Goal: Information Seeking & Learning: Learn about a topic

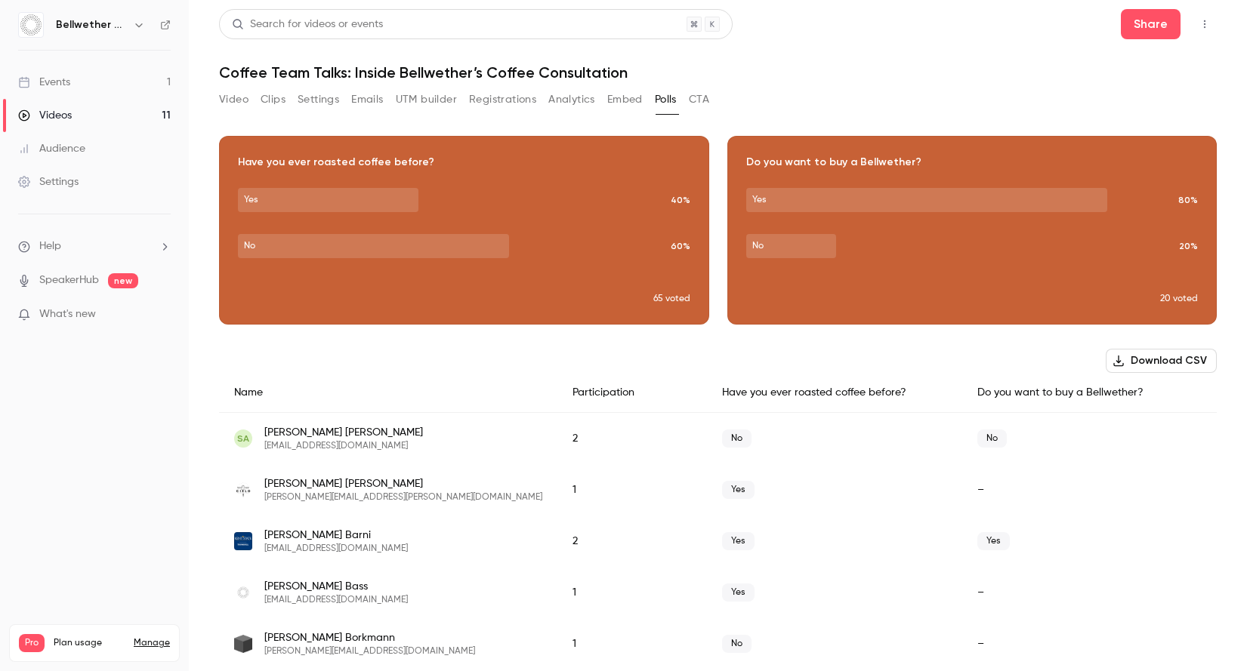
scroll to position [3257, 0]
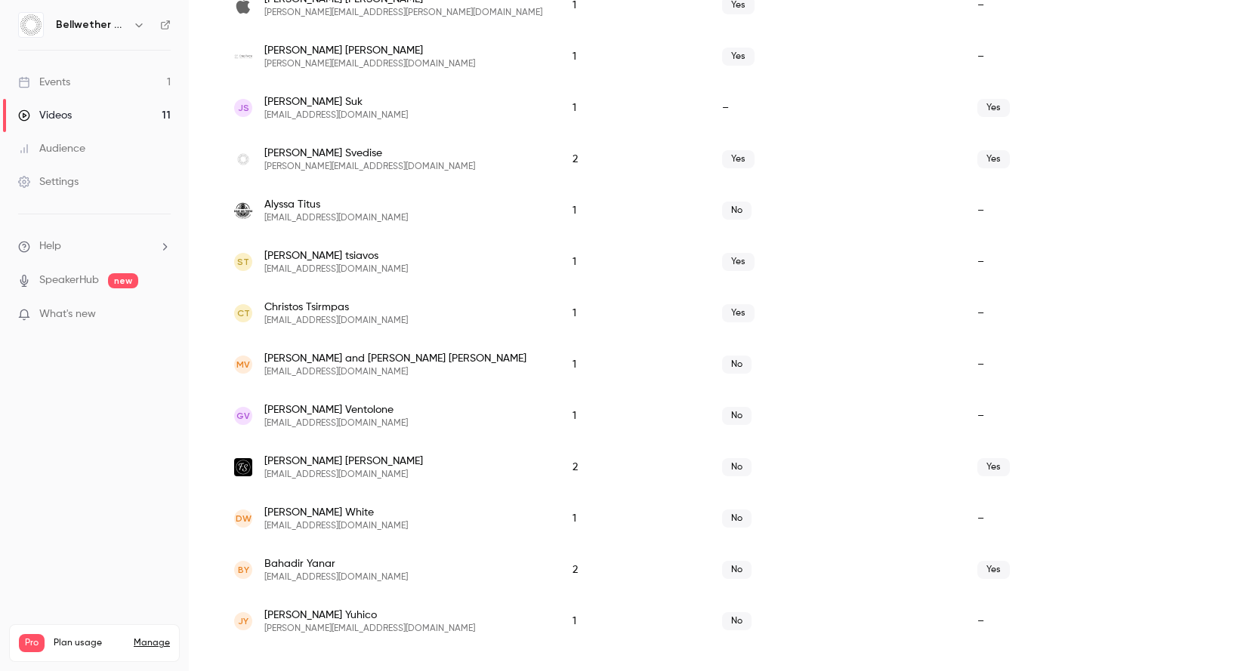
click at [56, 72] on link "Events 1" at bounding box center [94, 82] width 189 height 33
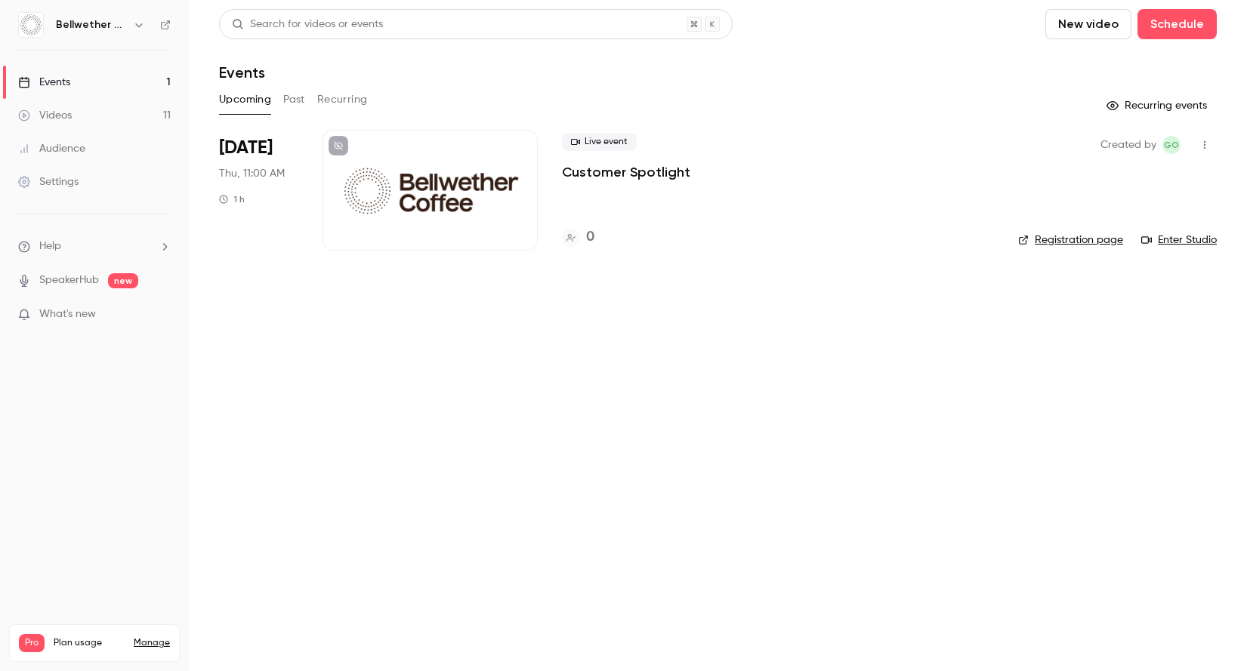
click at [300, 103] on button "Past" at bounding box center [294, 100] width 22 height 24
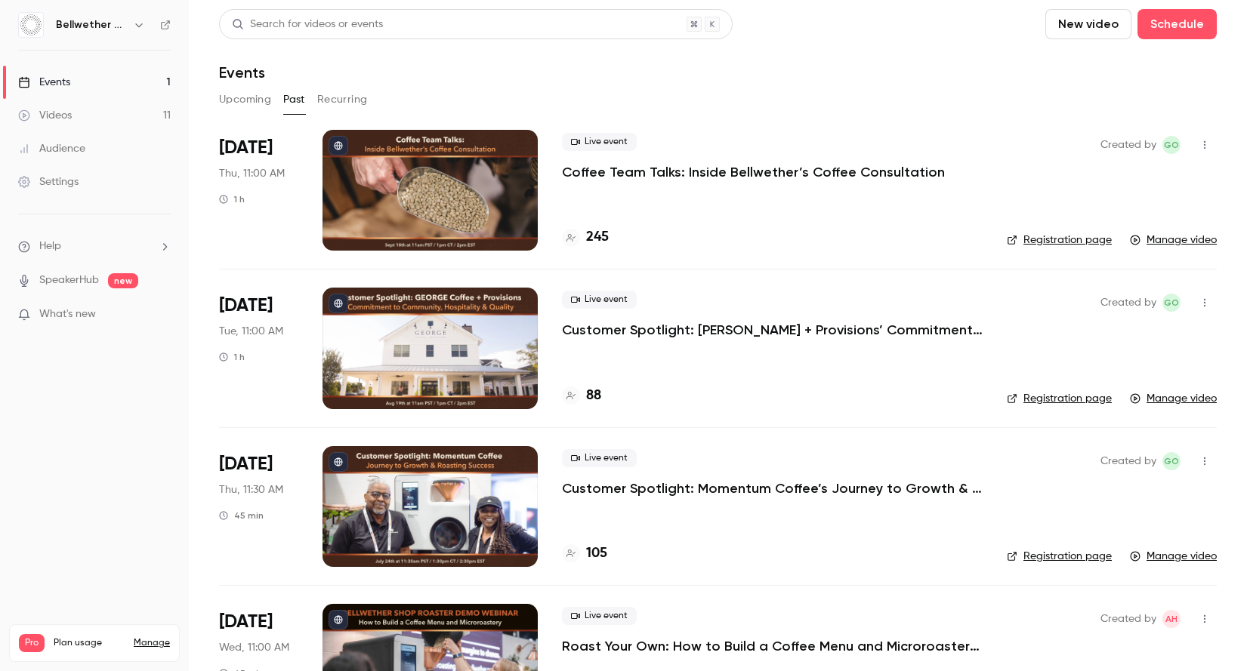
click at [609, 172] on p "Coffee Team Talks: Inside Bellwether’s Coffee Consultation" at bounding box center [753, 172] width 383 height 18
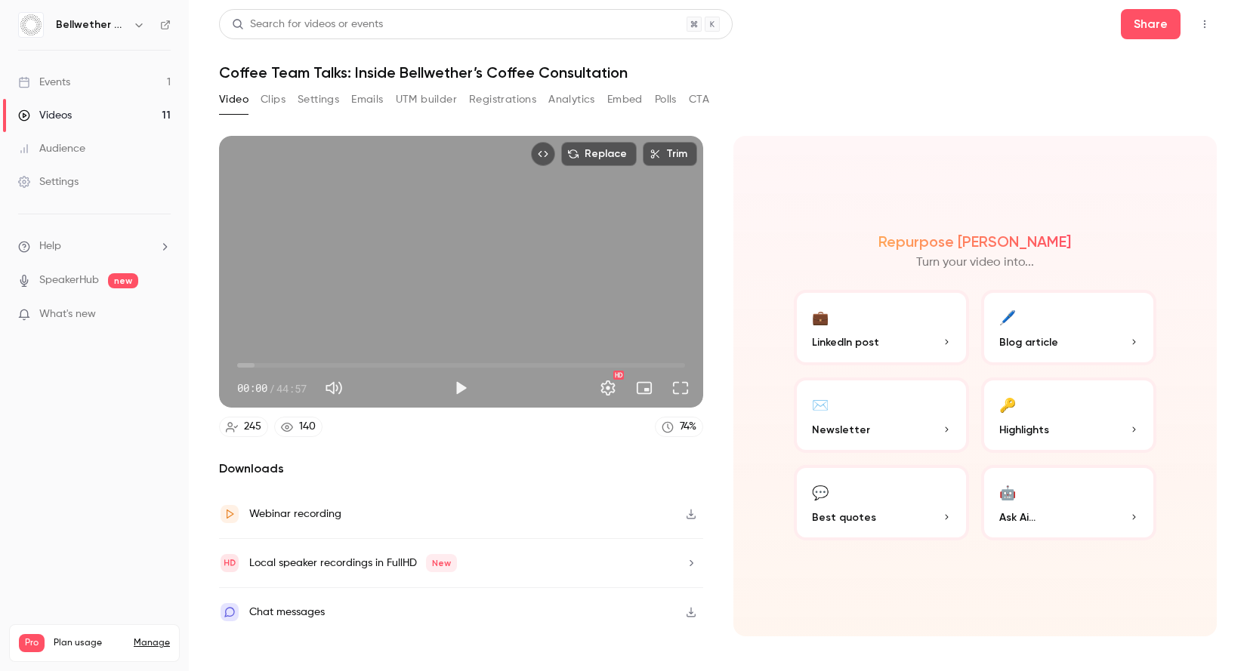
click at [528, 98] on button "Registrations" at bounding box center [502, 100] width 67 height 24
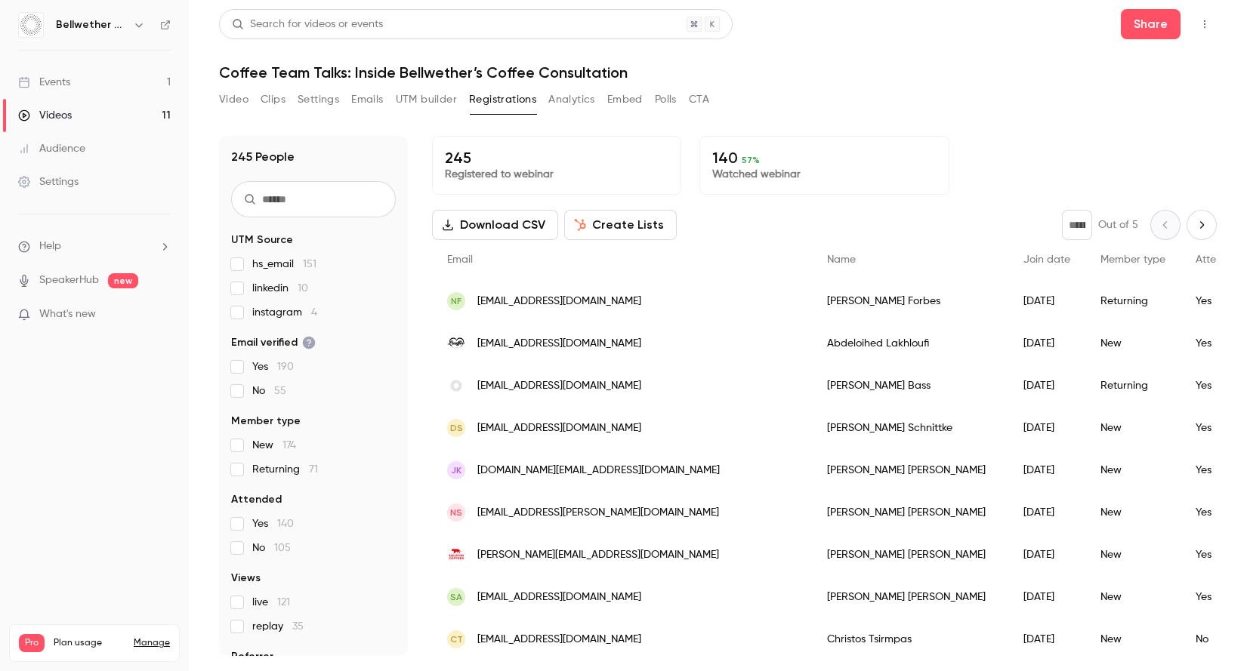
click at [133, 82] on link "Events 1" at bounding box center [94, 82] width 189 height 33
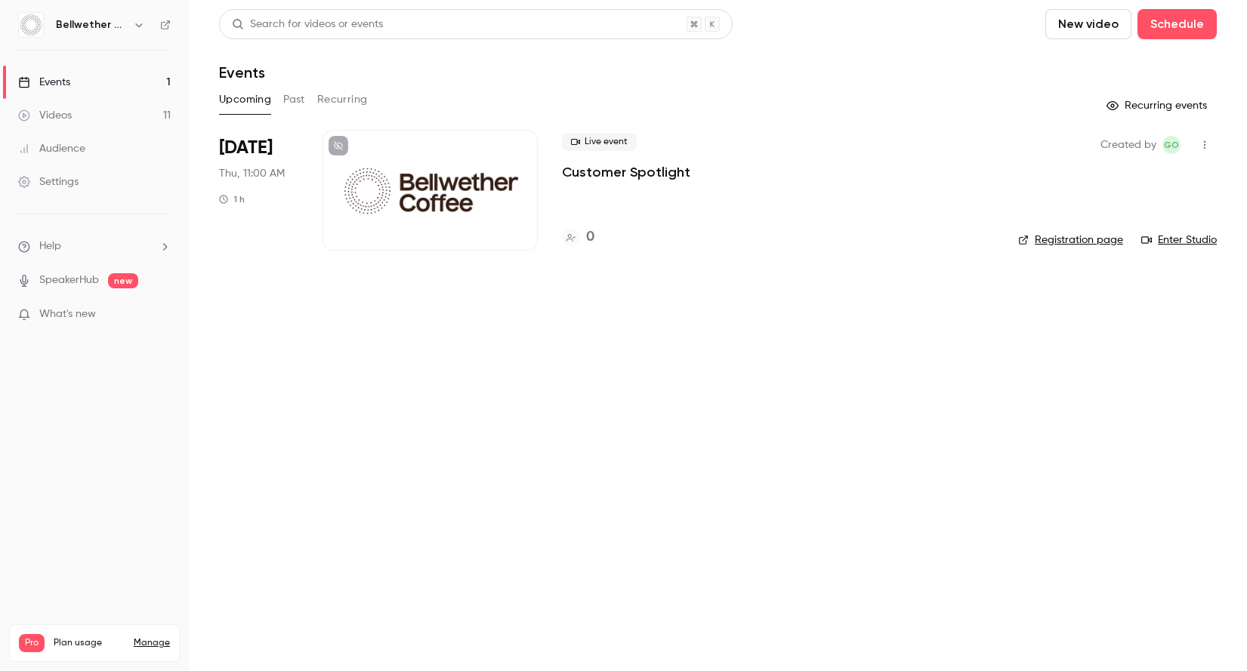
click at [294, 99] on button "Past" at bounding box center [294, 100] width 22 height 24
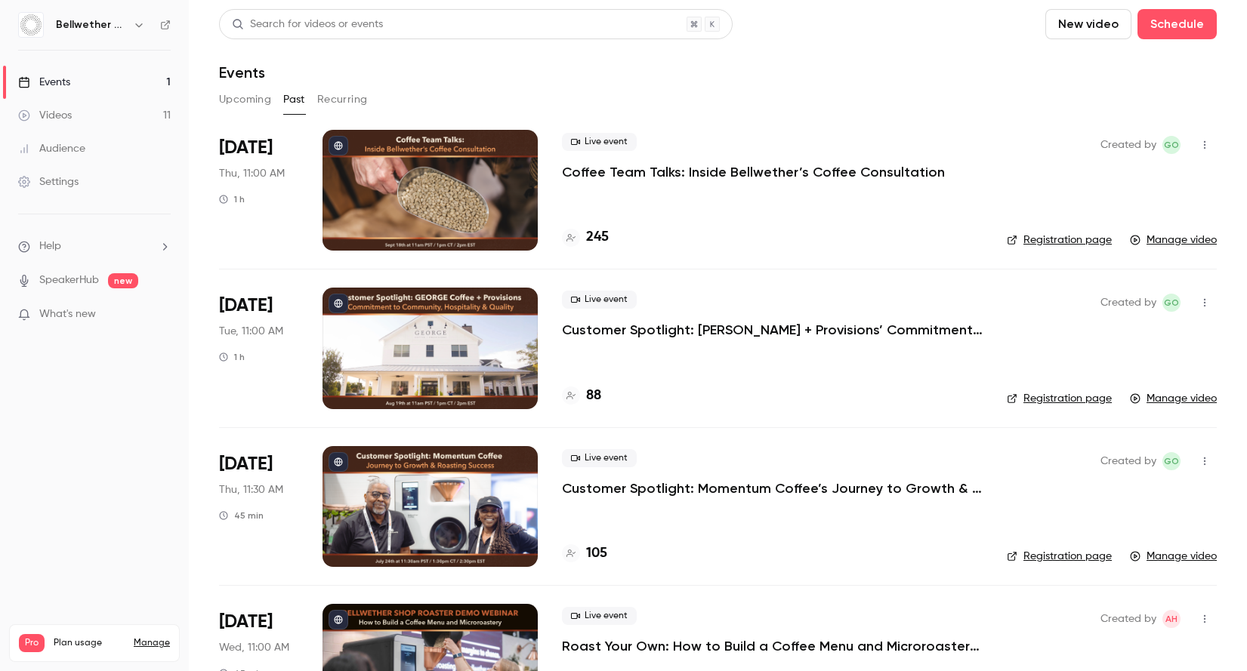
click at [518, 189] on div at bounding box center [429, 190] width 215 height 121
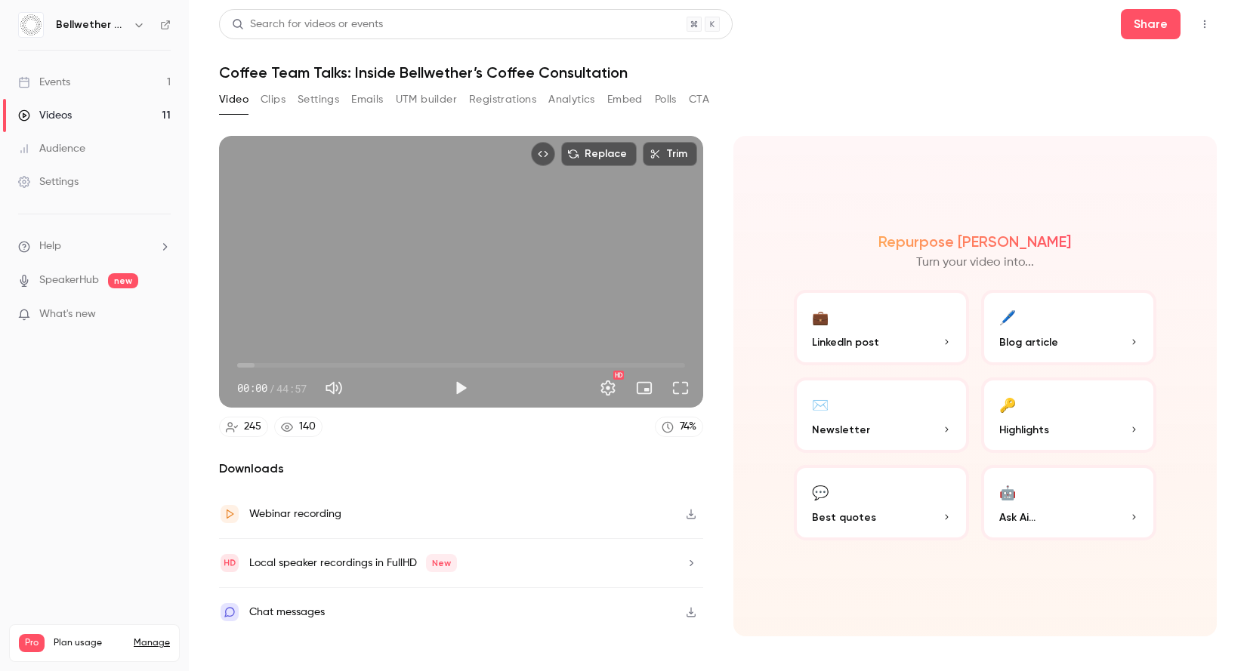
click at [99, 77] on link "Events 1" at bounding box center [94, 82] width 189 height 33
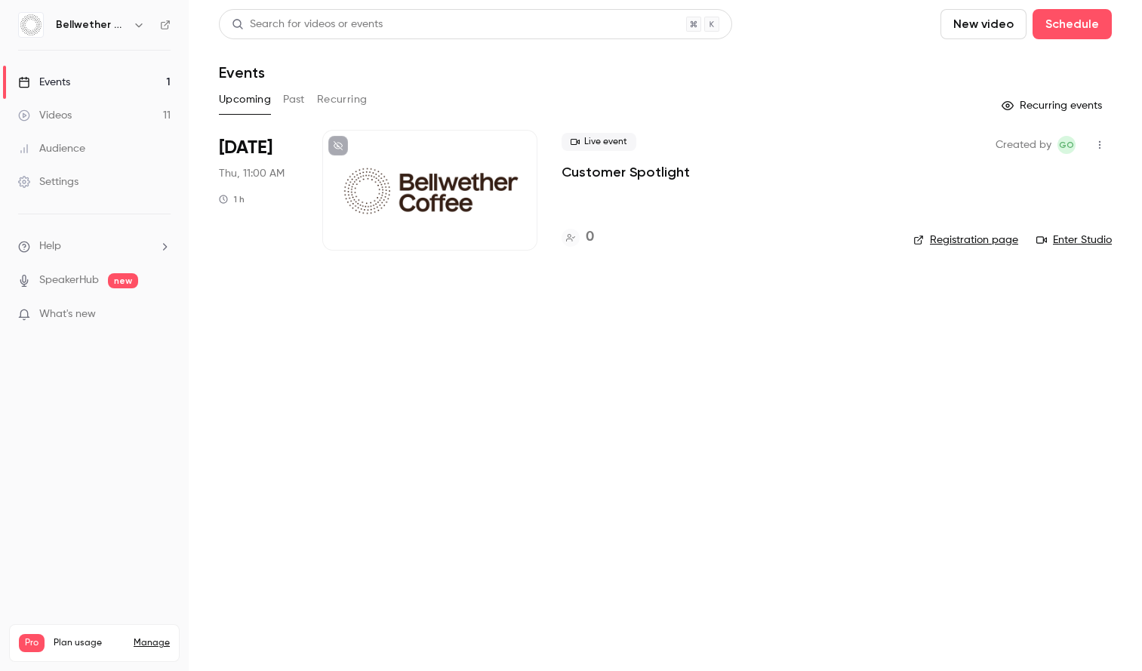
click at [298, 102] on button "Past" at bounding box center [294, 100] width 22 height 24
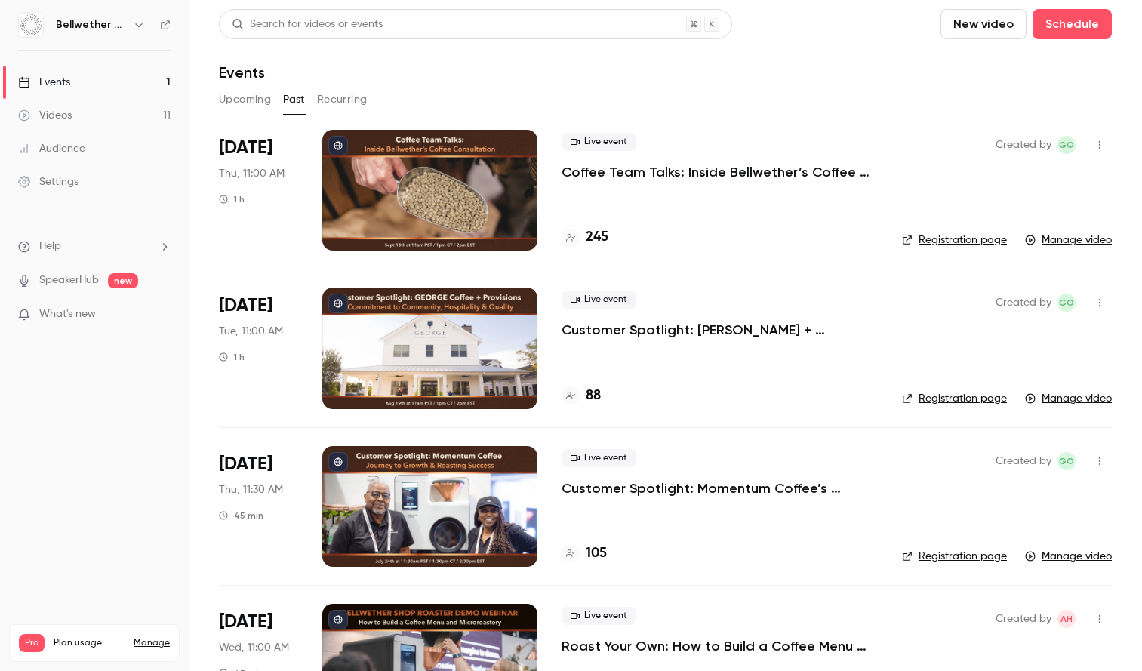
click at [622, 172] on p "Coffee Team Talks: Inside Bellwether’s Coffee Consultation" at bounding box center [720, 172] width 316 height 18
